Goal: Check status: Check status

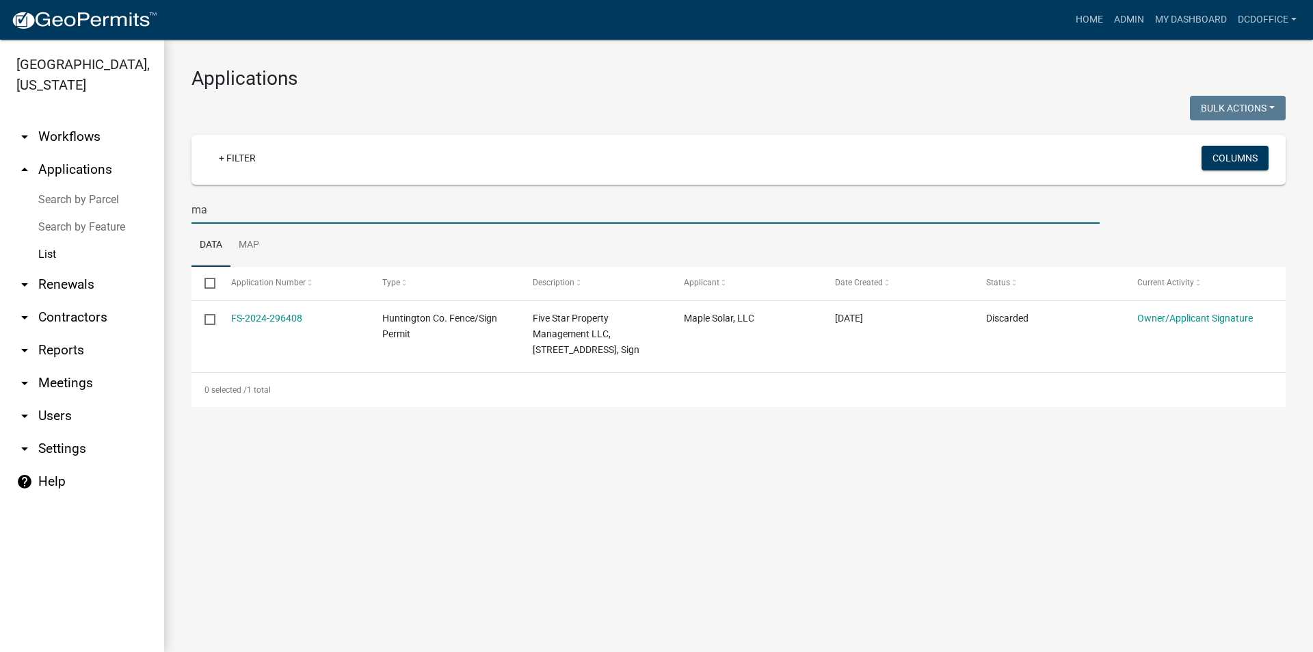
type input "m"
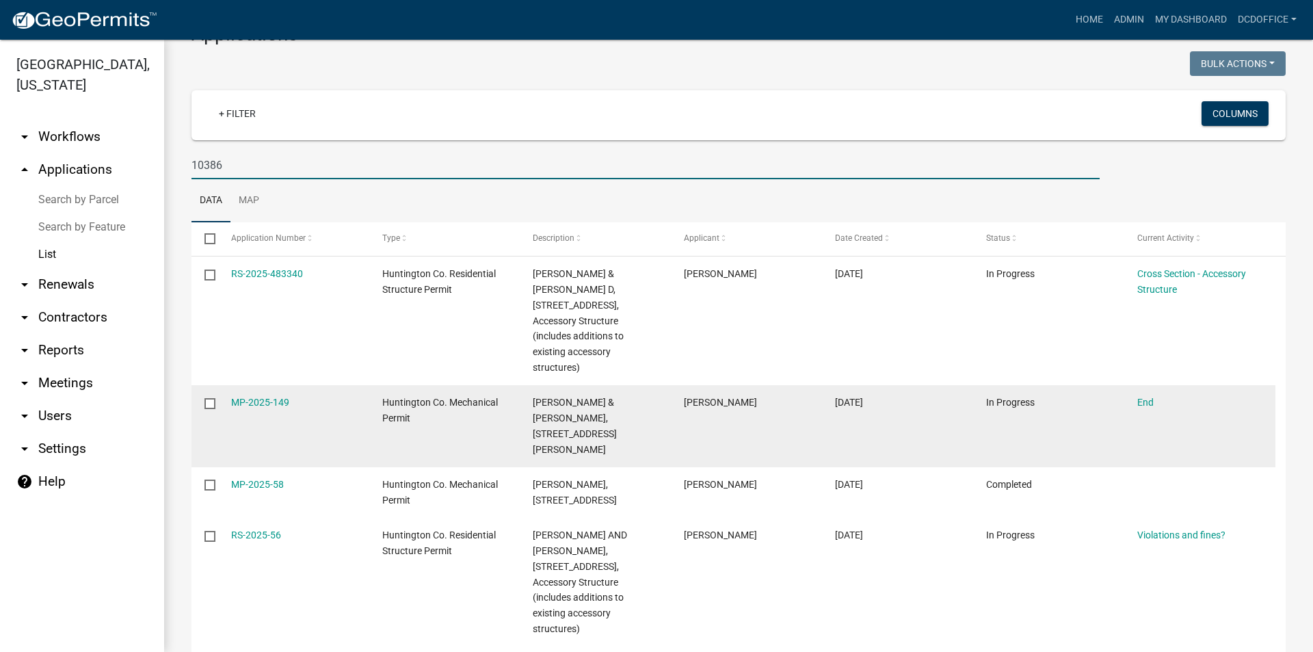
scroll to position [68, 0]
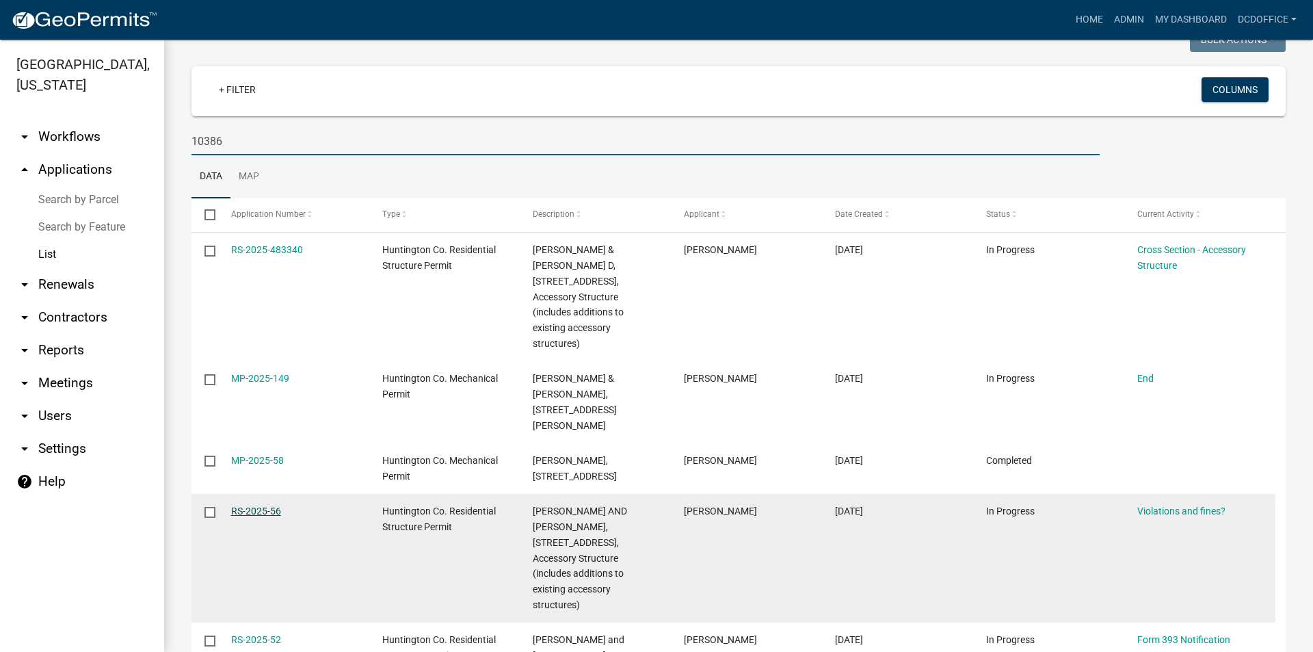
type input "10386"
click at [244, 506] on link "RS-2025-56" at bounding box center [256, 511] width 50 height 11
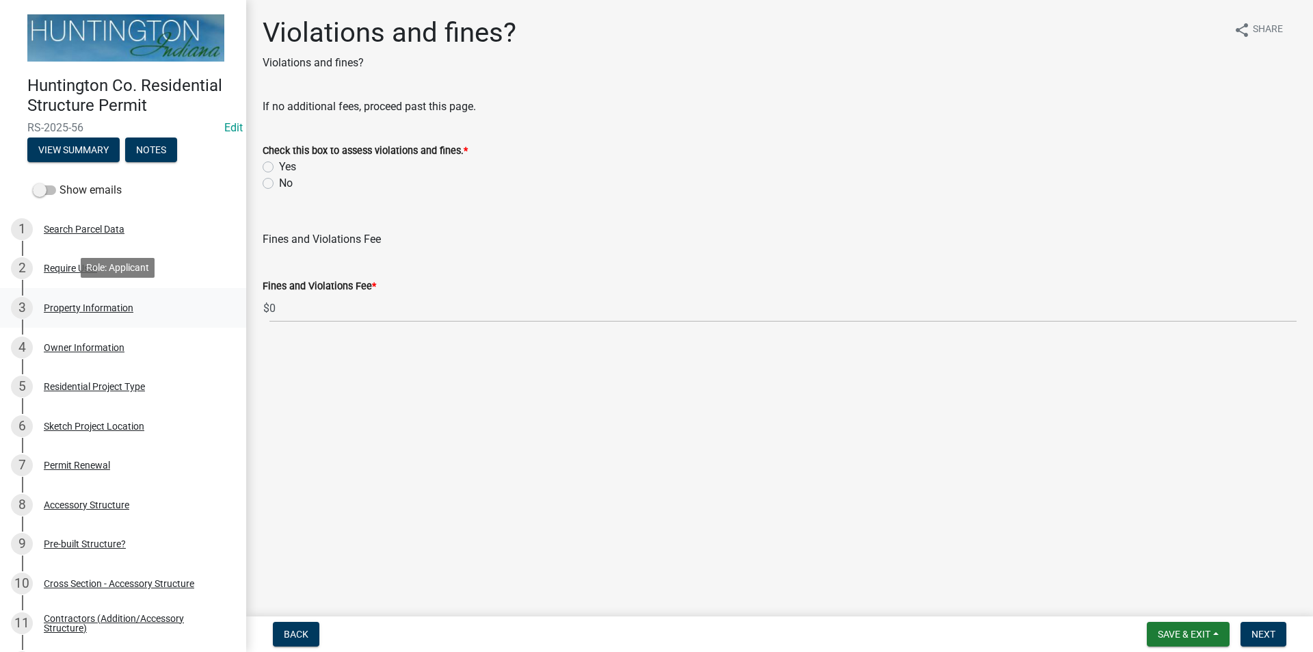
click at [64, 303] on div "Property Information" at bounding box center [89, 308] width 90 height 10
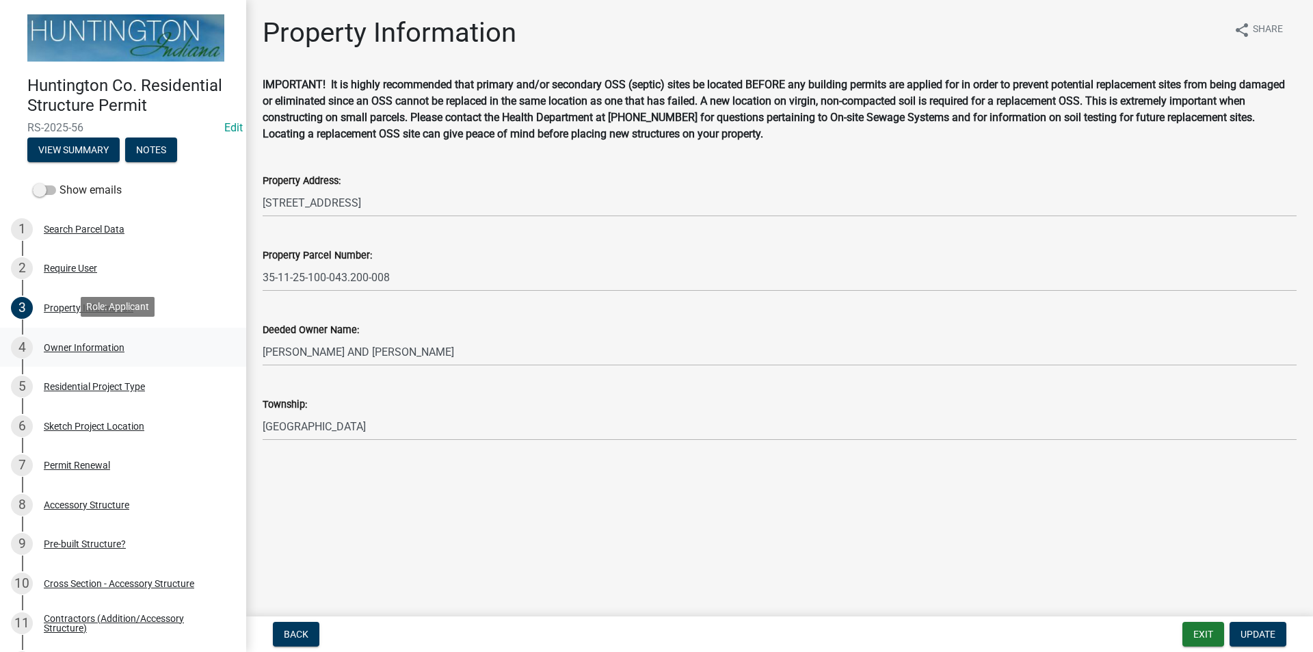
click at [64, 346] on div "Owner Information" at bounding box center [84, 348] width 81 height 10
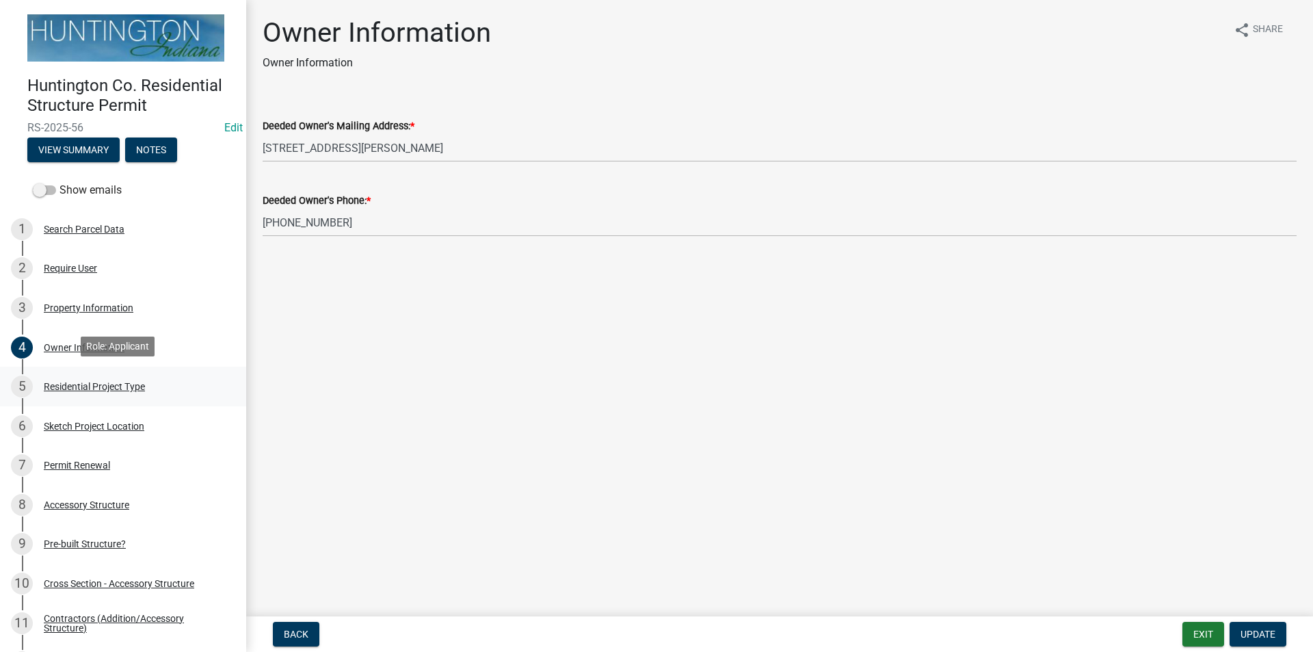
click at [66, 372] on link "5 Residential Project Type" at bounding box center [123, 387] width 246 height 40
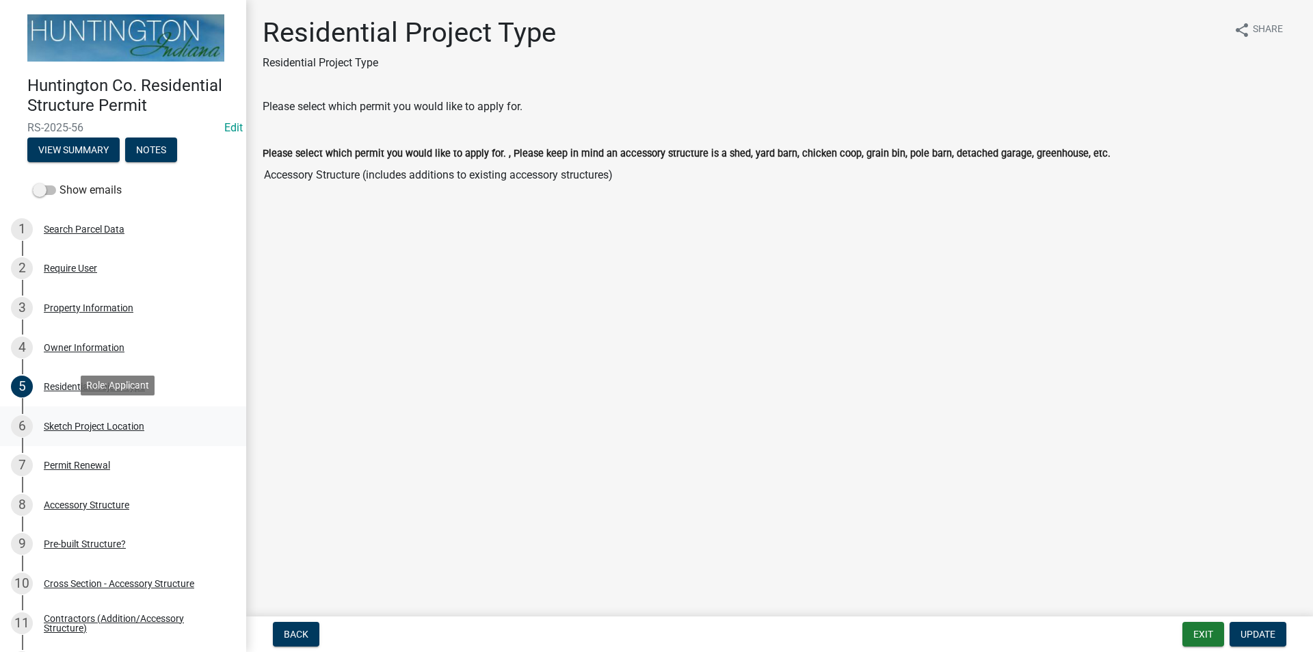
click at [77, 421] on div "Sketch Project Location" at bounding box center [94, 426] width 101 height 10
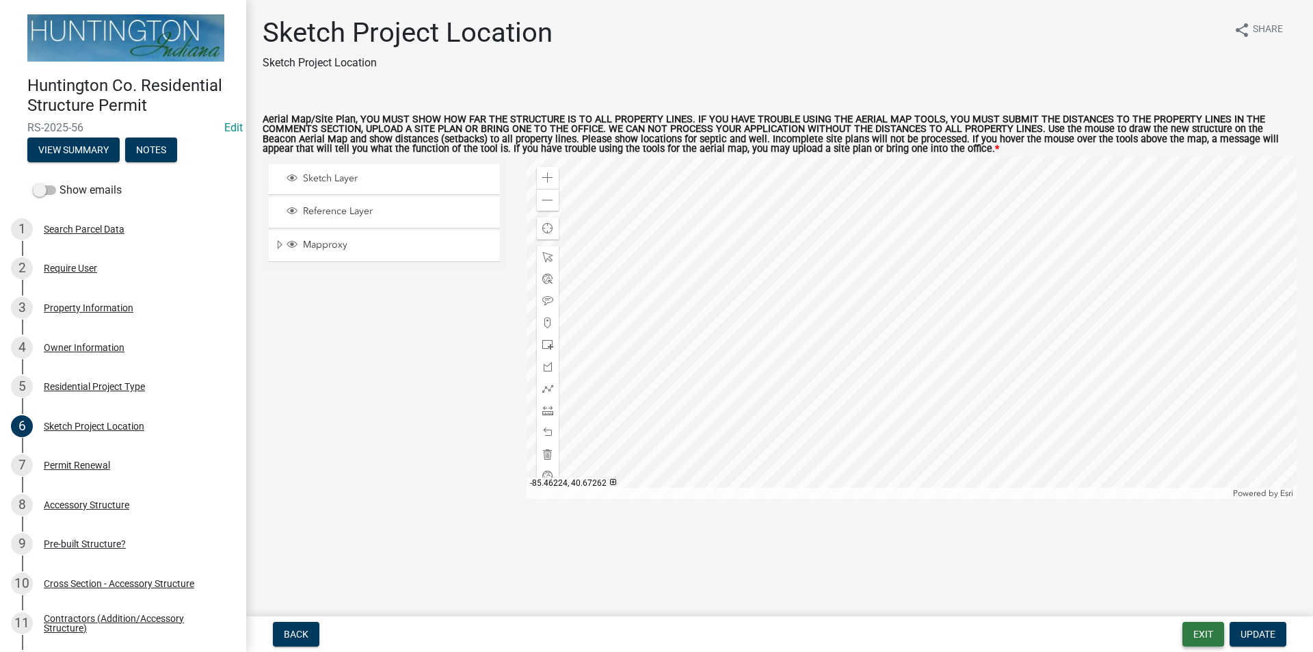
click at [1188, 631] on button "Exit" at bounding box center [1204, 634] width 42 height 25
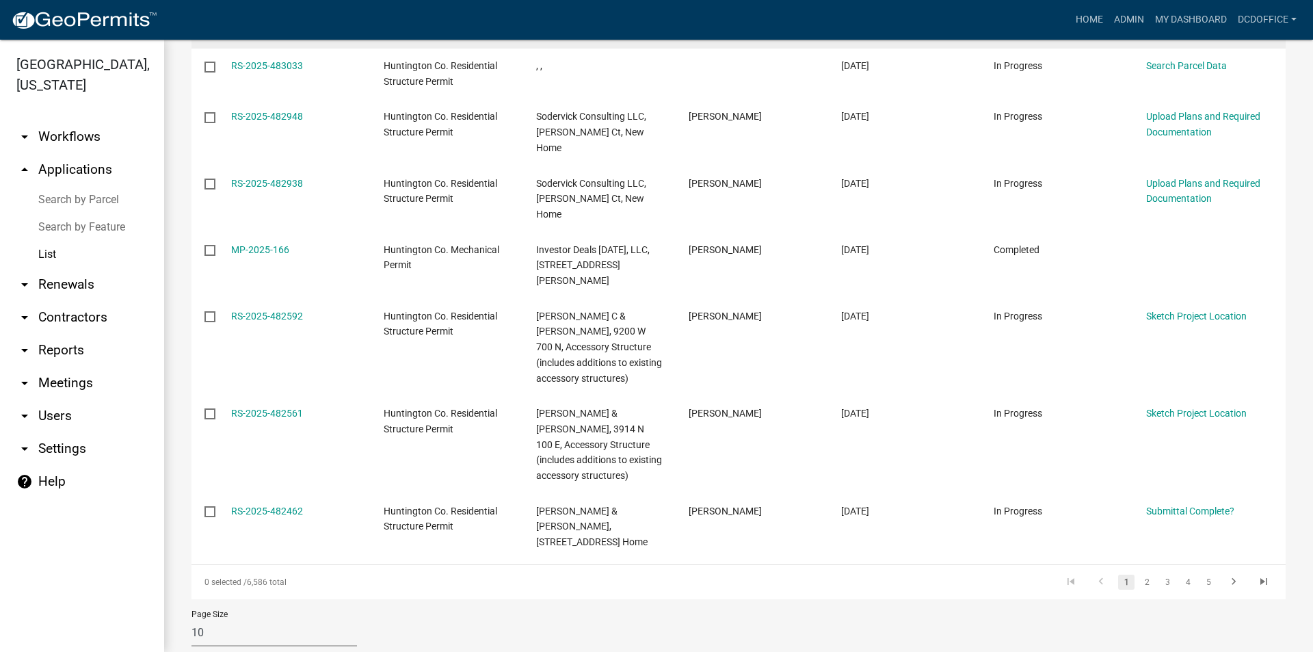
scroll to position [531, 0]
click at [1139, 573] on link "2" at bounding box center [1147, 580] width 16 height 15
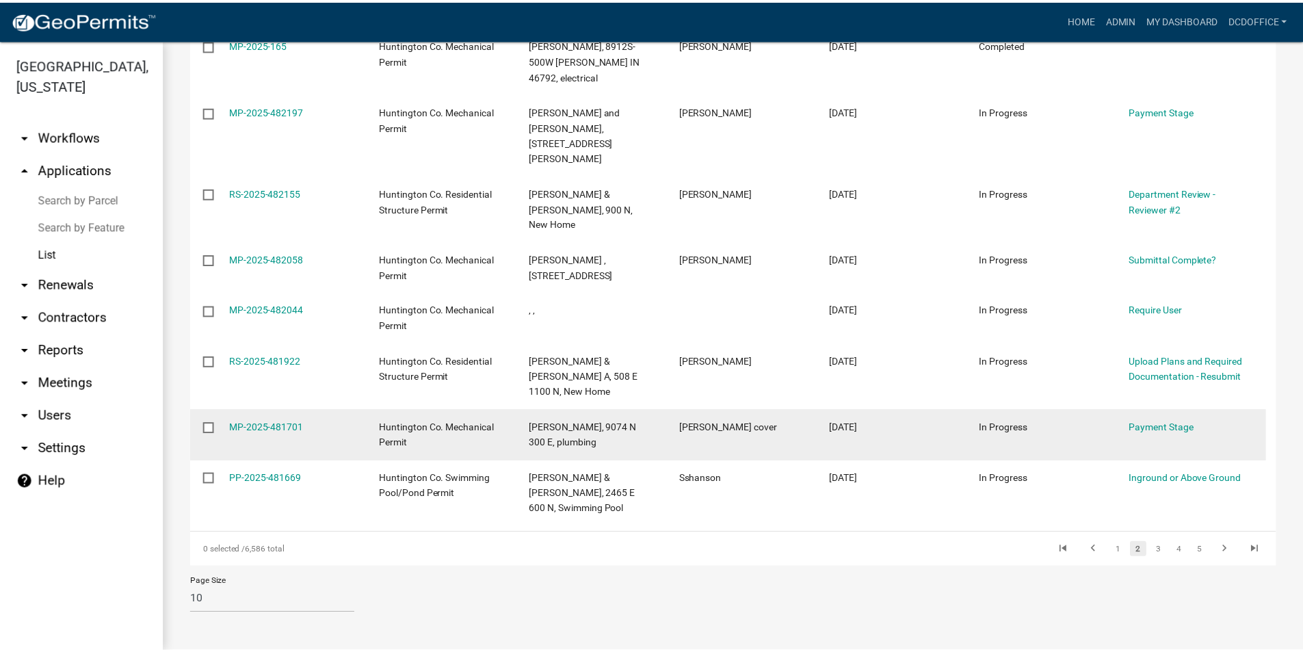
scroll to position [329, 0]
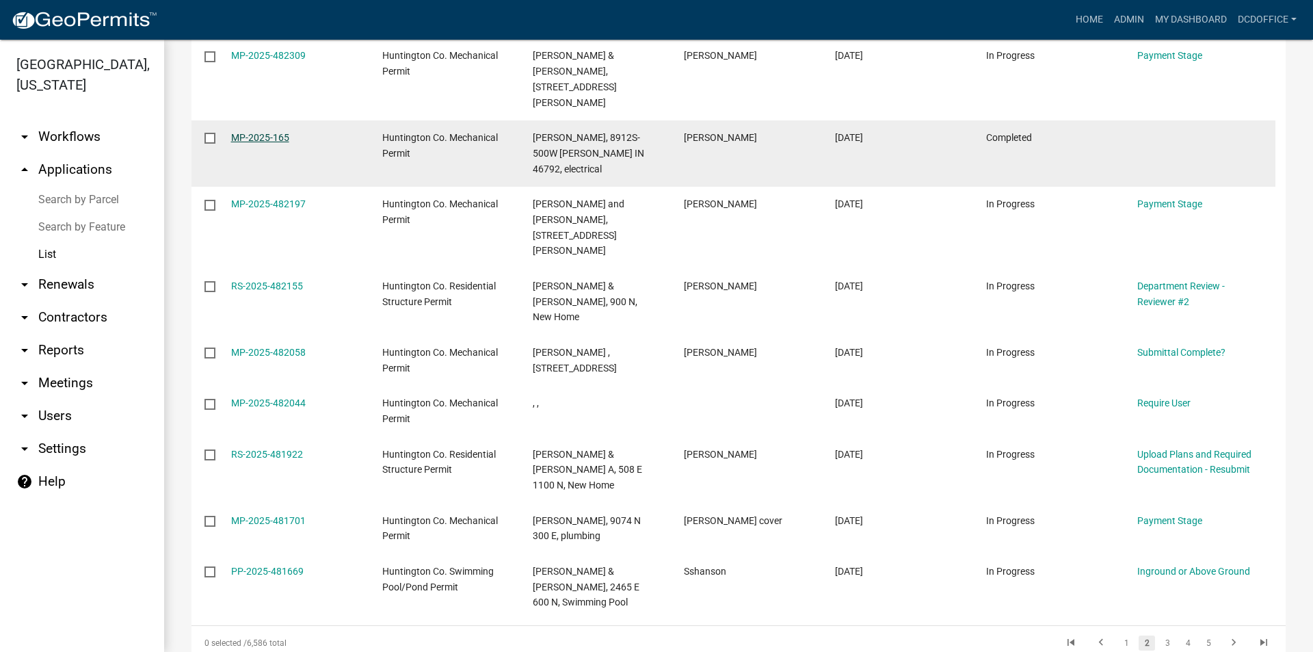
click at [263, 132] on link "MP-2025-165" at bounding box center [260, 137] width 58 height 11
